Goal: Task Accomplishment & Management: Manage account settings

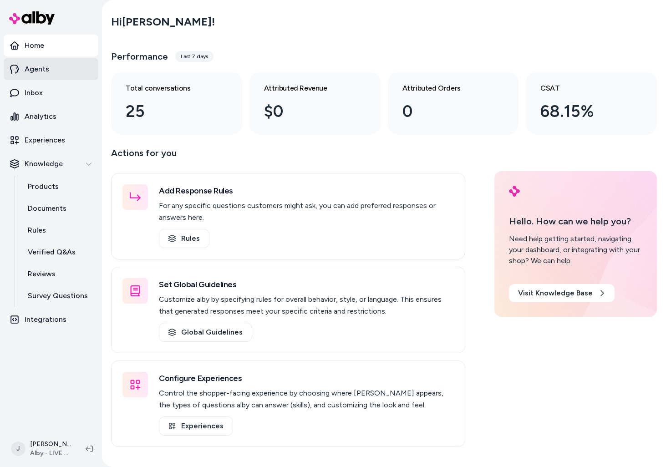
click at [51, 73] on link "Agents" at bounding box center [51, 69] width 95 height 22
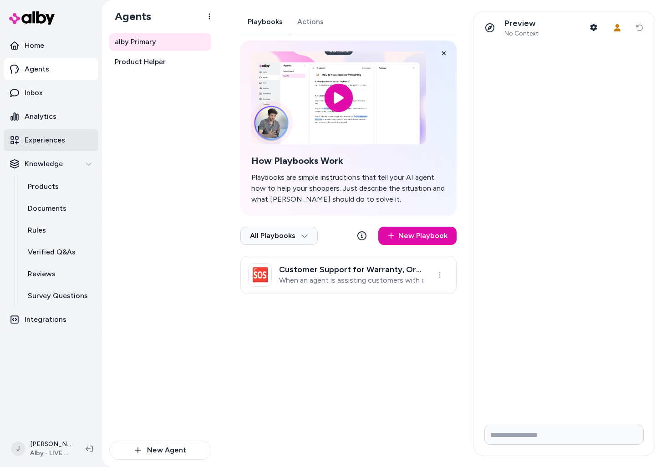
click at [54, 143] on p "Experiences" at bounding box center [45, 140] width 41 height 11
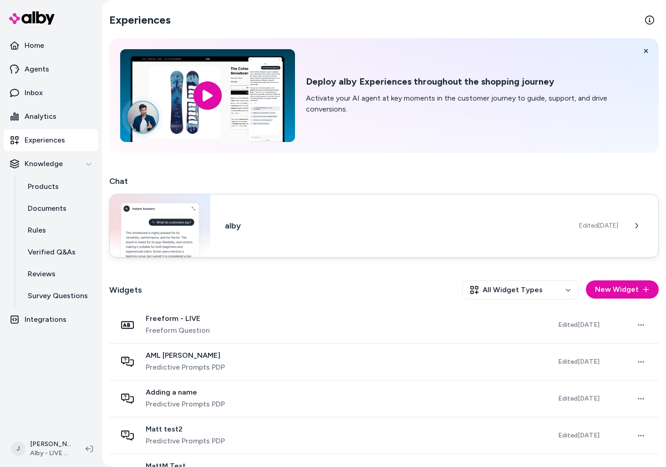
click at [323, 242] on div "alby Edited [DATE]" at bounding box center [384, 226] width 550 height 64
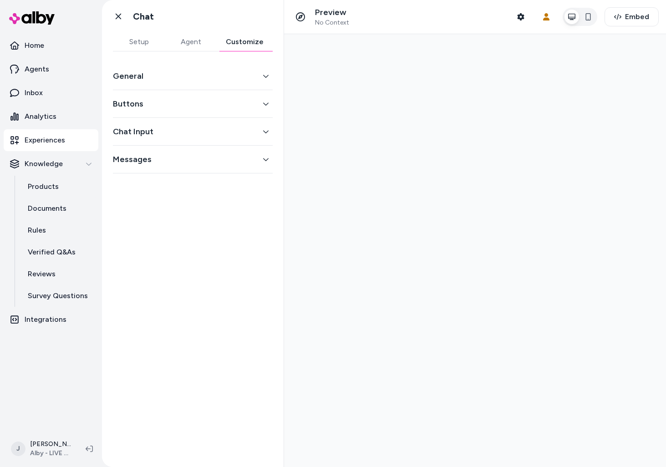
click at [254, 38] on button "Customize" at bounding box center [245, 42] width 56 height 18
click at [212, 150] on div "Messages" at bounding box center [193, 160] width 160 height 28
click at [200, 162] on button "Messages" at bounding box center [193, 159] width 160 height 13
